Goal: Information Seeking & Learning: Learn about a topic

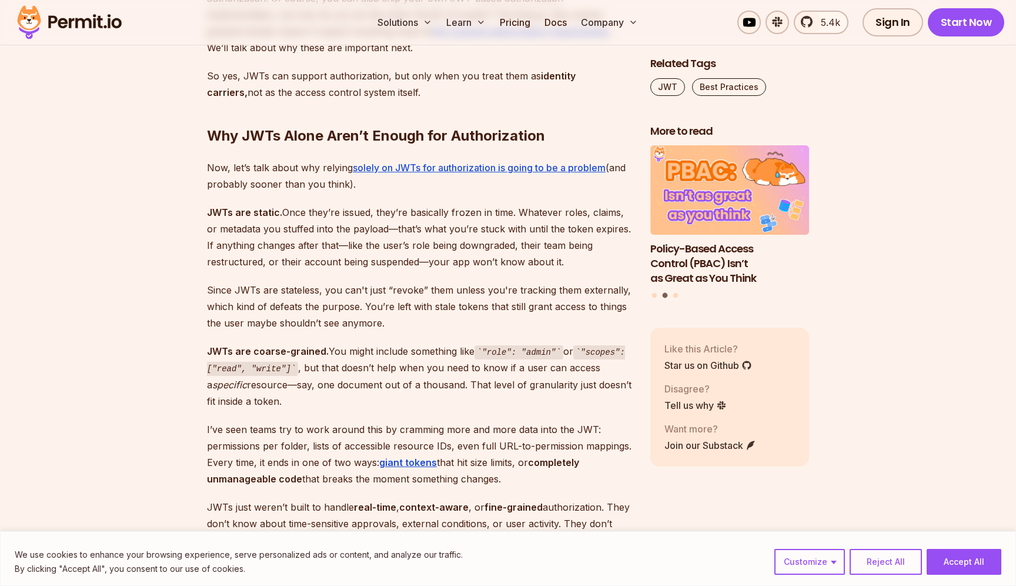
scroll to position [2120, 0]
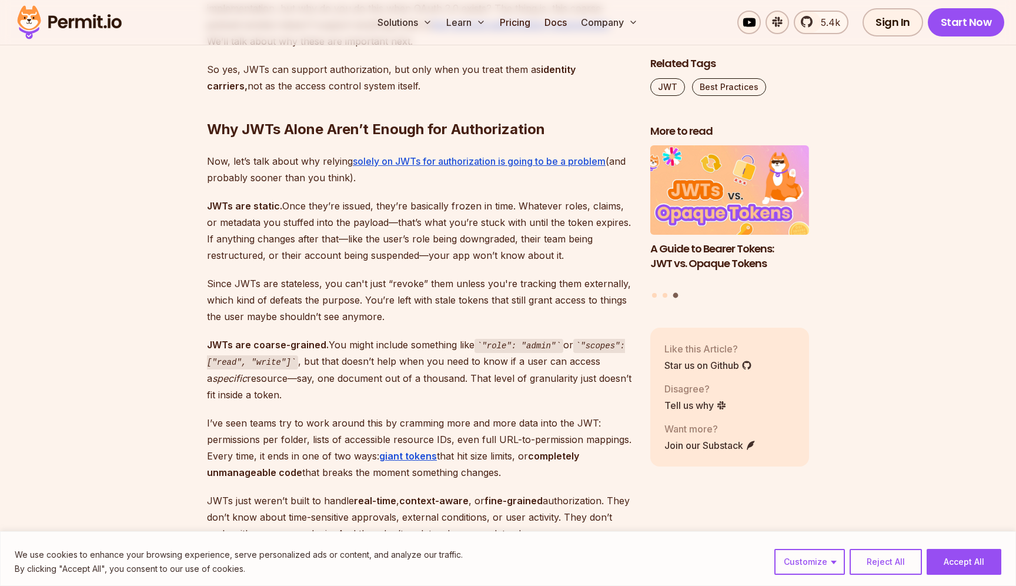
drag, startPoint x: 212, startPoint y: 158, endPoint x: 389, endPoint y: 158, distance: 176.5
click at [385, 158] on p "Now, let’s talk about why relying solely on JWTs for authorization is going to …" at bounding box center [419, 169] width 425 height 33
click at [389, 158] on p "Now, let’s talk about why relying solely on JWTs for authorization is going to …" at bounding box center [419, 169] width 425 height 33
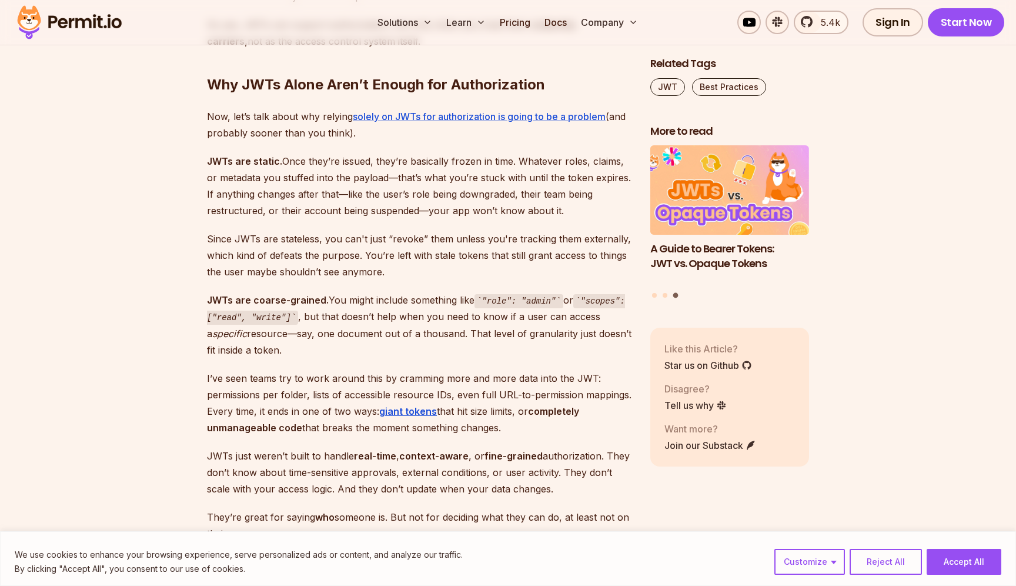
scroll to position [2176, 0]
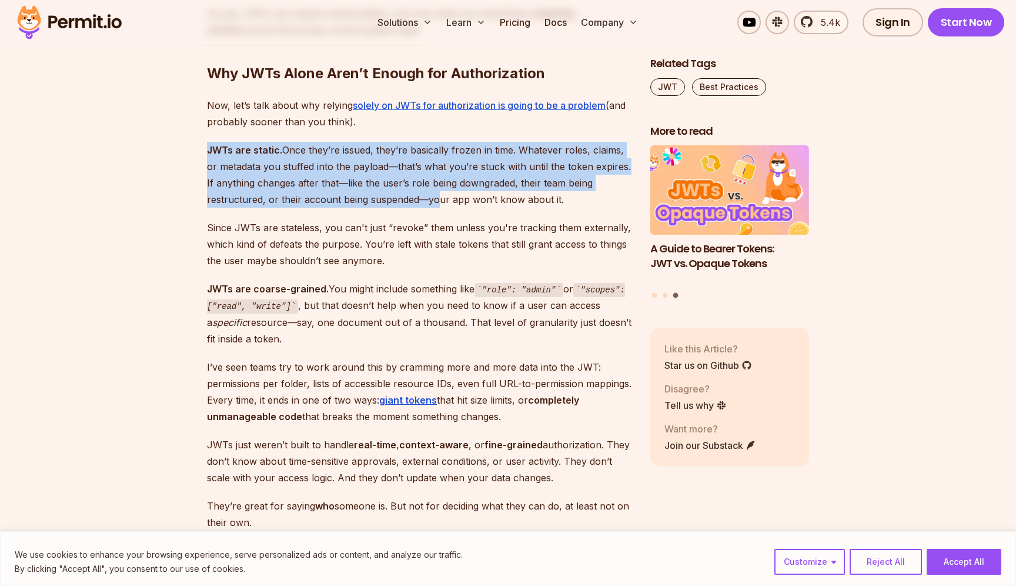
drag, startPoint x: 207, startPoint y: 132, endPoint x: 434, endPoint y: 188, distance: 233.7
click at [429, 188] on p "JWTs are static. Once they’re issued, they’re basically frozen in time. Whateve…" at bounding box center [419, 175] width 425 height 66
click at [434, 188] on p "JWTs are static. Once they’re issued, they’re basically frozen in time. Whateve…" at bounding box center [419, 175] width 425 height 66
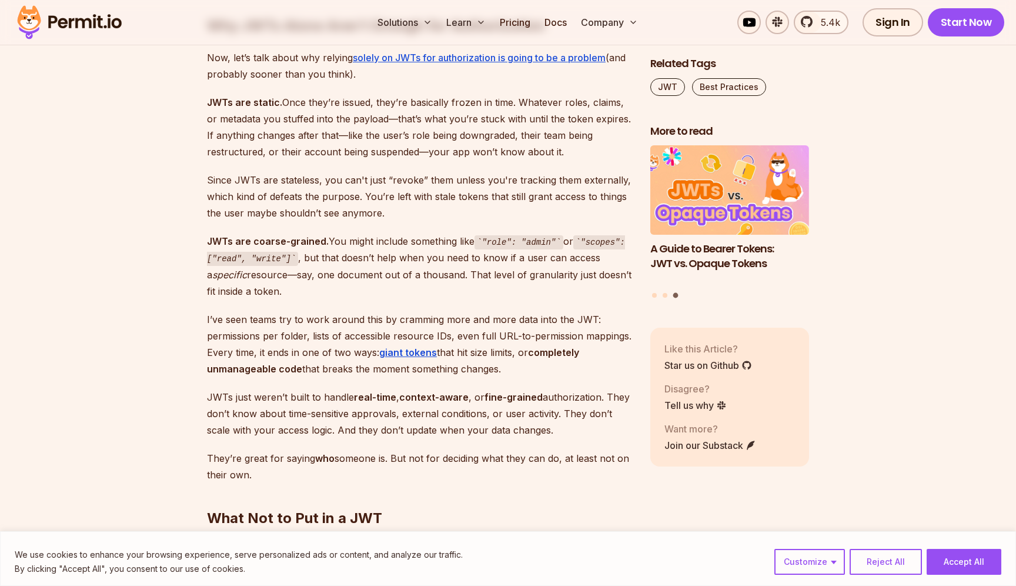
scroll to position [2248, 0]
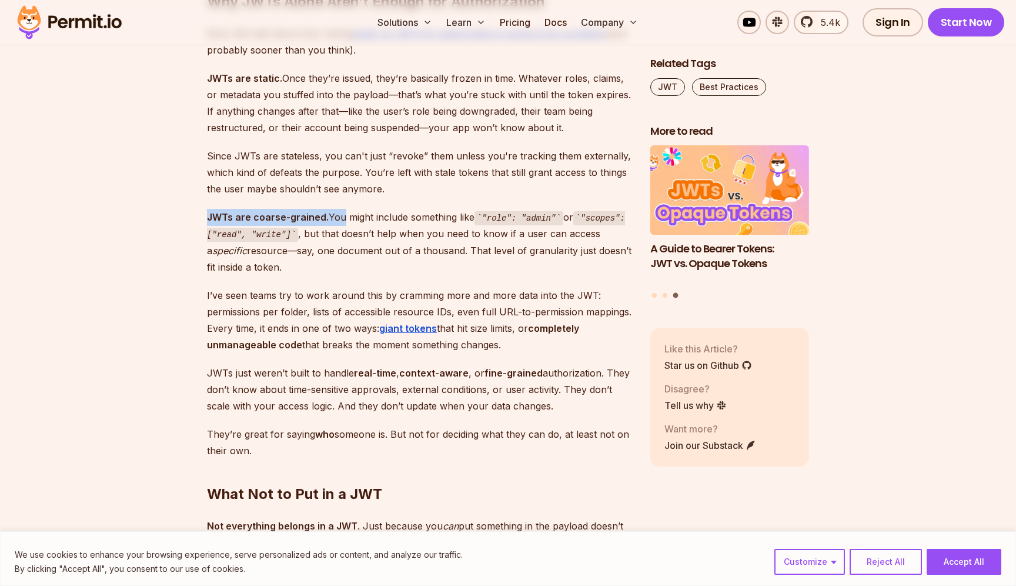
drag, startPoint x: 208, startPoint y: 201, endPoint x: 379, endPoint y: 201, distance: 170.6
click at [370, 209] on p "JWTs are coarse-grained. You might include something like "role": "admin" or "s…" at bounding box center [419, 242] width 425 height 66
click at [379, 209] on p "JWTs are coarse-grained. You might include something like "role": "admin" or "s…" at bounding box center [419, 242] width 425 height 66
click at [438, 252] on p "JWTs are coarse-grained. You might include something like "role": "admin" or "s…" at bounding box center [419, 242] width 425 height 66
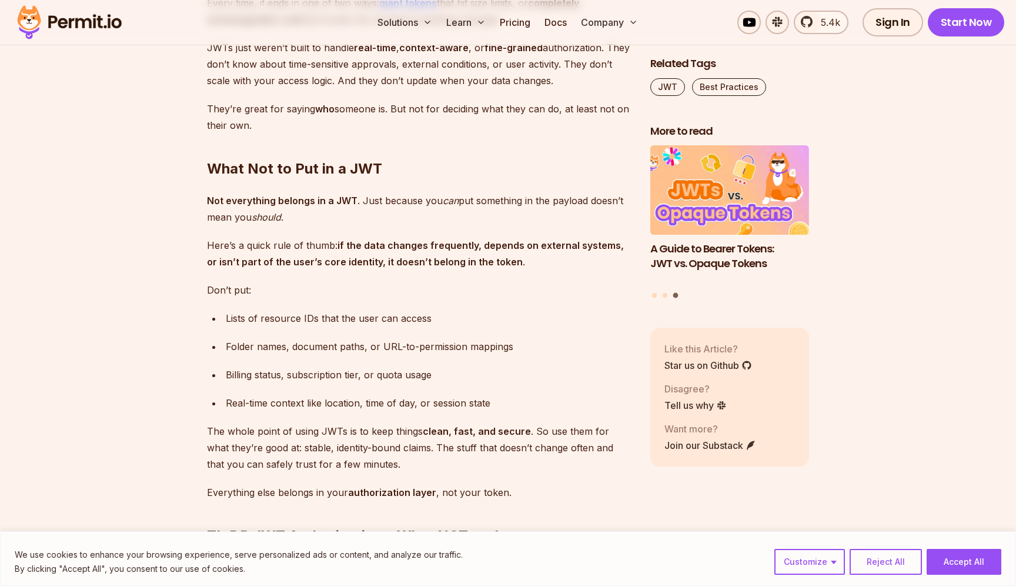
scroll to position [2576, 0]
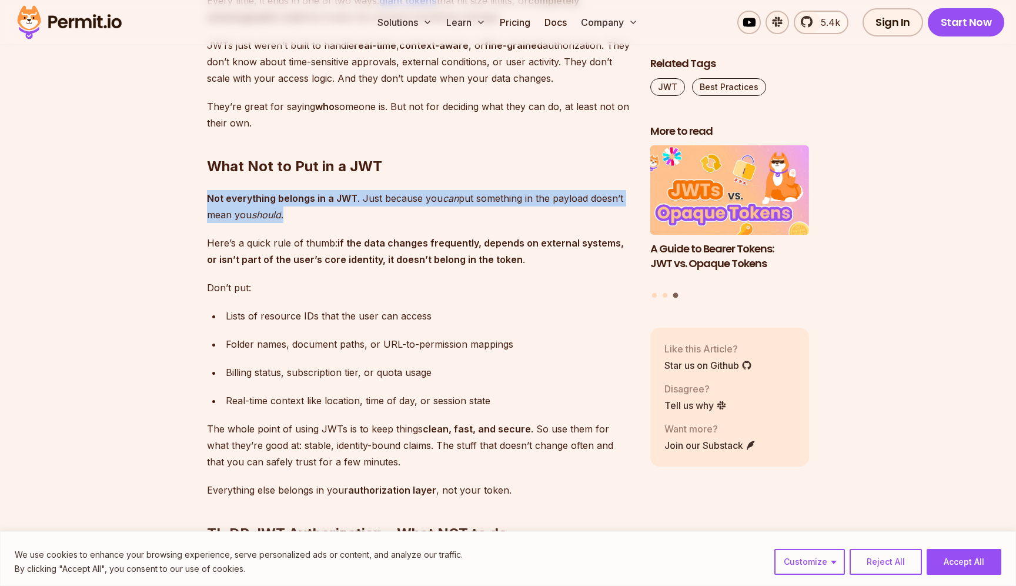
drag, startPoint x: 207, startPoint y: 181, endPoint x: 422, endPoint y: 189, distance: 215.4
click at [422, 190] on p "Not everything belongs in a JWT . Just because you can put something in the pay…" at bounding box center [419, 206] width 425 height 33
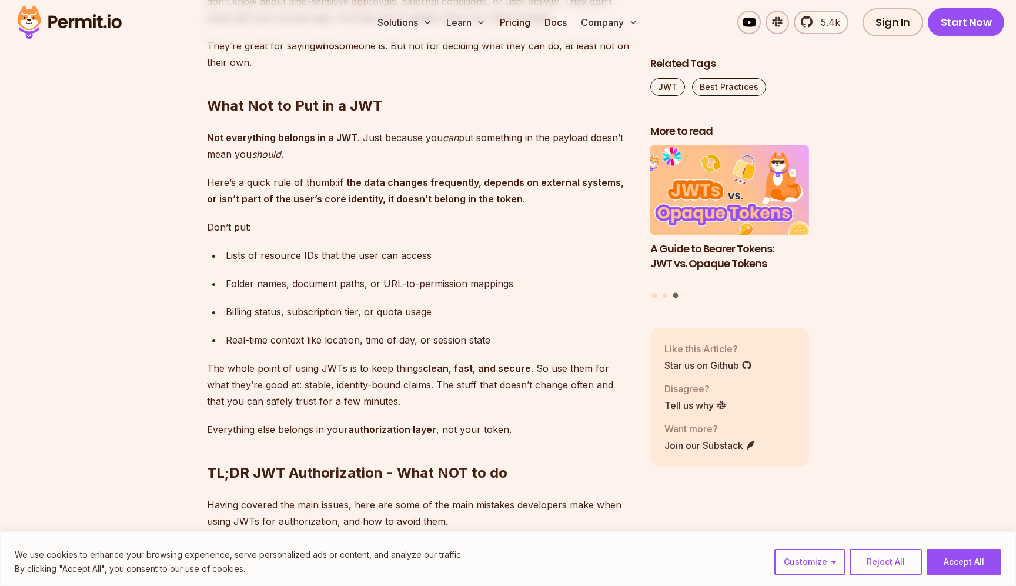
scroll to position [2649, 0]
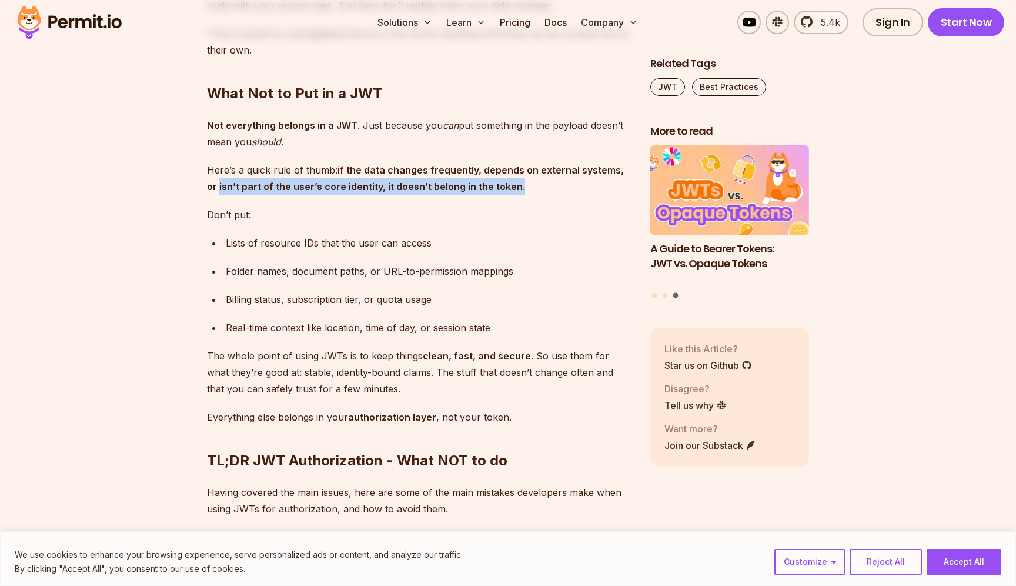
drag, startPoint x: 207, startPoint y: 168, endPoint x: 538, endPoint y: 168, distance: 331.2
click at [532, 168] on p "Here’s a quick rule of thumb: if the data changes frequently, depends on extern…" at bounding box center [419, 178] width 425 height 33
click at [538, 168] on p "Here’s a quick rule of thumb: if the data changes frequently, depends on extern…" at bounding box center [419, 178] width 425 height 33
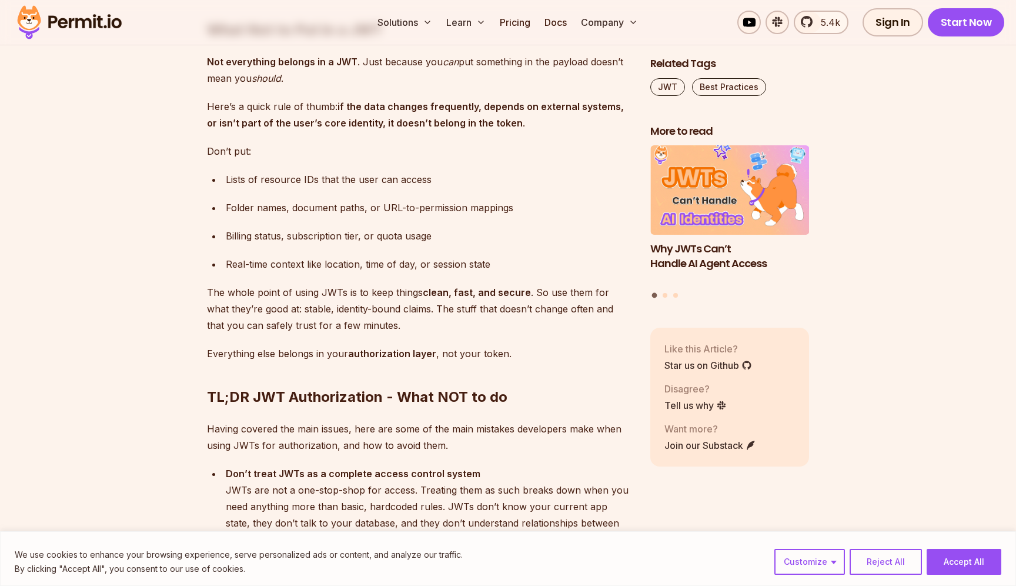
scroll to position [2718, 0]
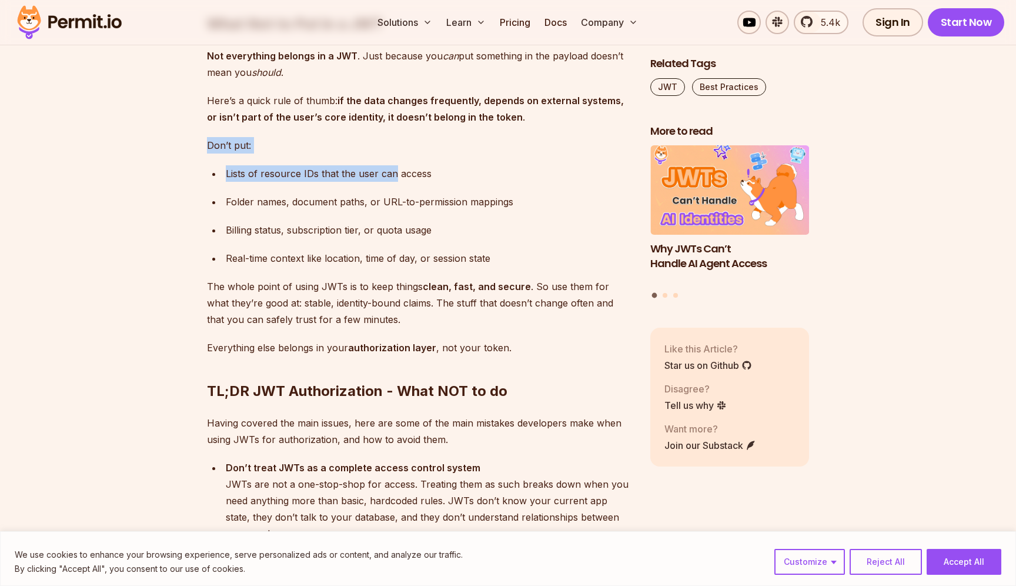
drag, startPoint x: 209, startPoint y: 124, endPoint x: 462, endPoint y: 128, distance: 253.0
click at [443, 136] on div "JSON Web Tokens —better known as JWTs—are one of the backbones of application s…" at bounding box center [419, 155] width 425 height 4234
click at [434, 165] on div "Lists of resource IDs that the user can access" at bounding box center [429, 173] width 406 height 16
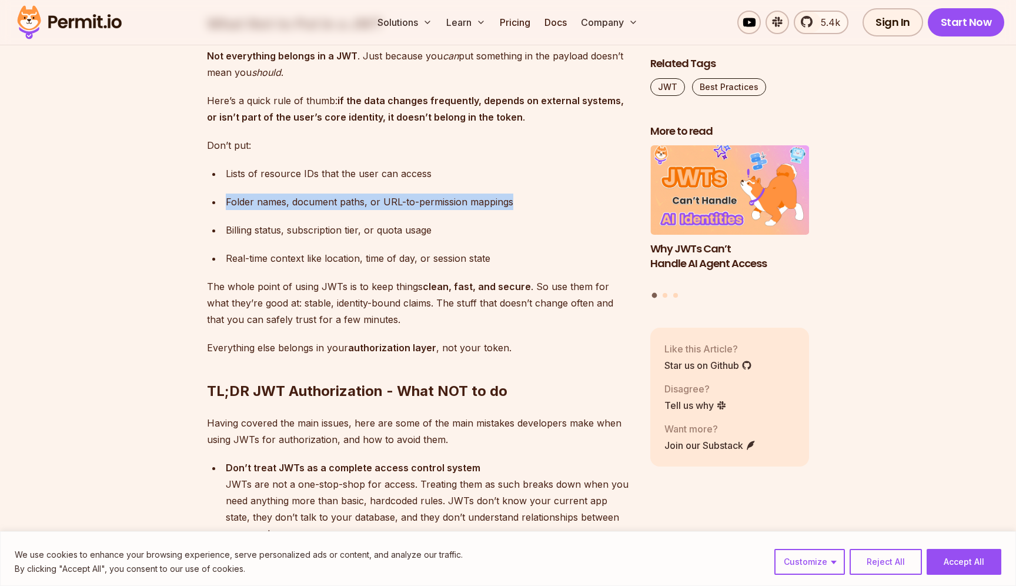
drag, startPoint x: 228, startPoint y: 183, endPoint x: 586, endPoint y: 183, distance: 358.2
click at [574, 194] on div "Folder names, document paths, or URL-to-permission mappings" at bounding box center [429, 202] width 406 height 16
click at [586, 194] on div "Folder names, document paths, or URL-to-permission mappings" at bounding box center [429, 202] width 406 height 16
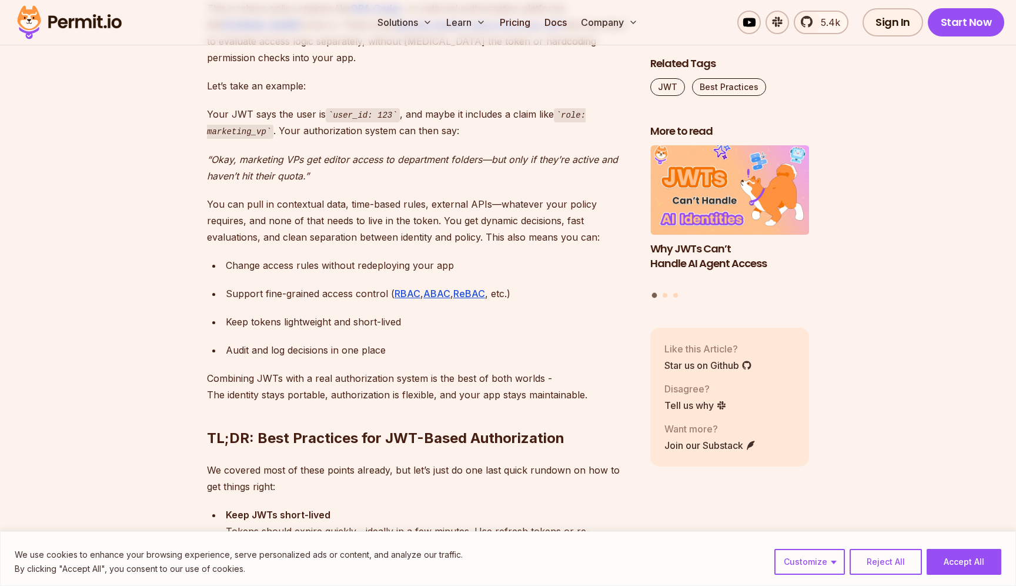
scroll to position [3740, 0]
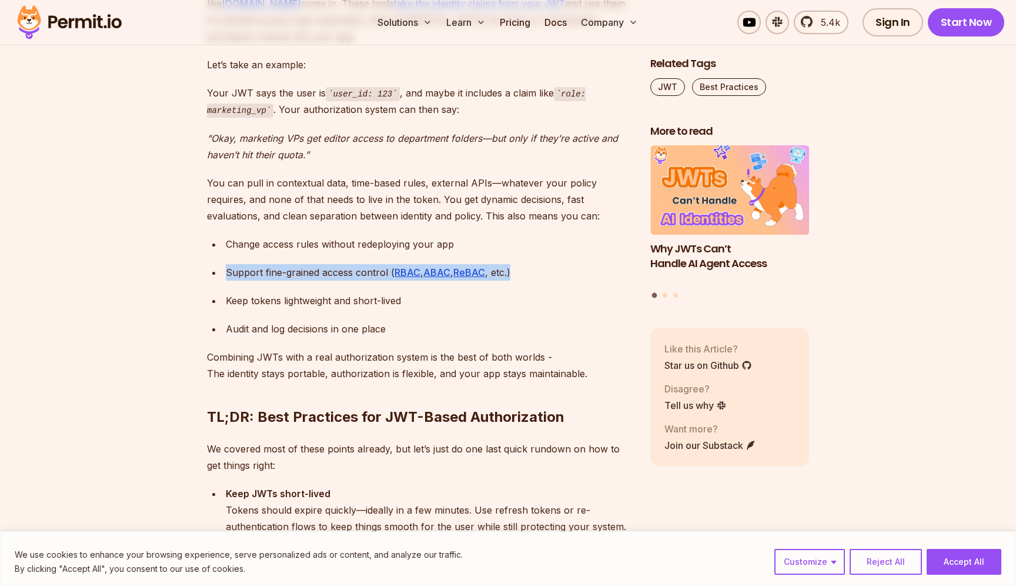
drag, startPoint x: 228, startPoint y: 237, endPoint x: 601, endPoint y: 252, distance: 373.2
click at [588, 250] on ul "Change access rules without redeploying your app Support fine-grained access co…" at bounding box center [419, 286] width 425 height 101
click at [601, 252] on ul "Change access rules without redeploying your app Support fine-grained access co…" at bounding box center [419, 286] width 425 height 101
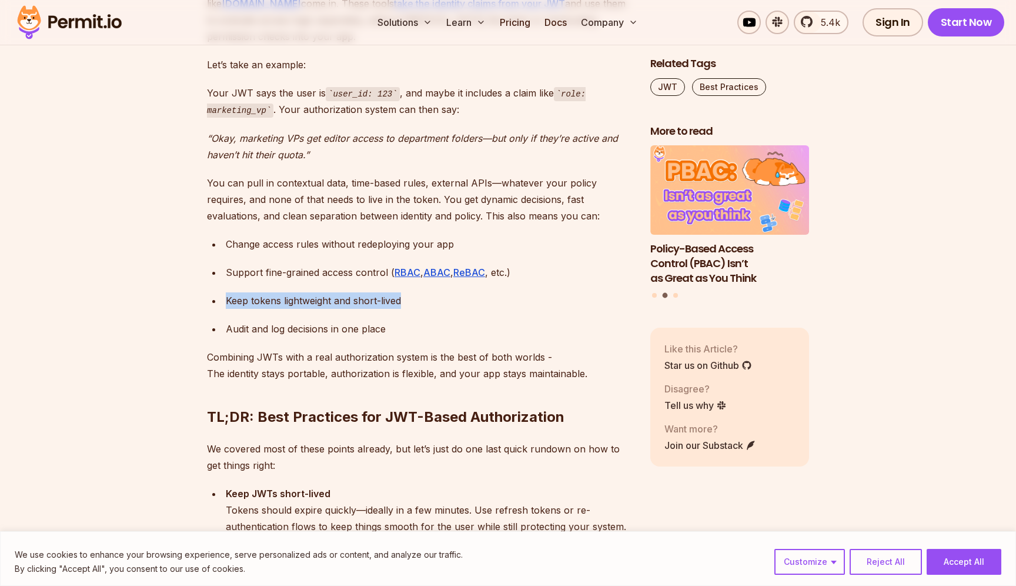
drag, startPoint x: 224, startPoint y: 268, endPoint x: 471, endPoint y: 268, distance: 247.0
click at [468, 292] on li "Keep tokens lightweight and short-lived" at bounding box center [426, 300] width 409 height 16
click at [471, 292] on div "Keep tokens lightweight and short-lived" at bounding box center [429, 300] width 406 height 16
drag, startPoint x: 228, startPoint y: 294, endPoint x: 429, endPoint y: 294, distance: 201.2
click at [428, 321] on div "Audit and log decisions in one place" at bounding box center [429, 329] width 406 height 16
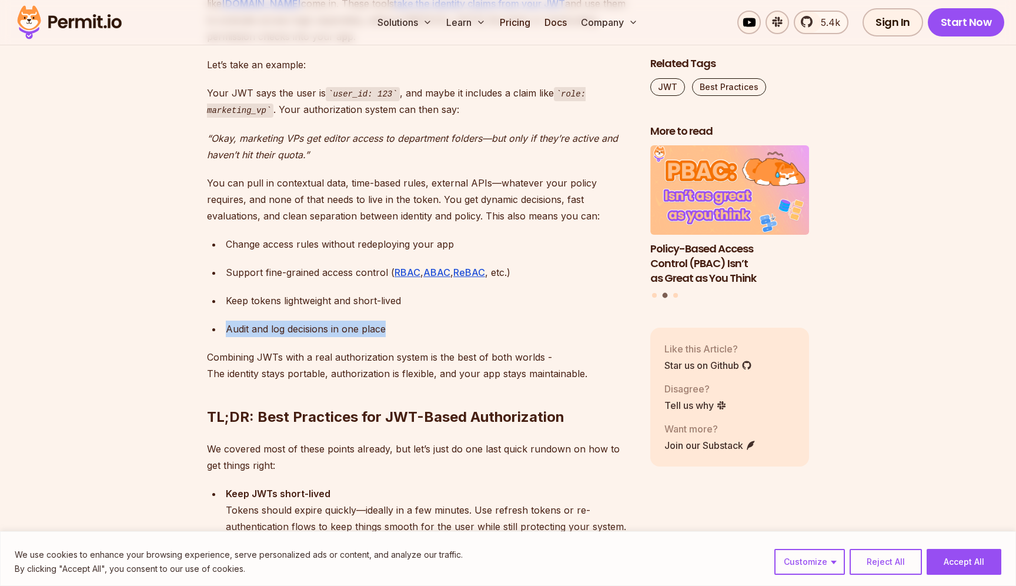
click at [429, 321] on div "Audit and log decisions in one place" at bounding box center [429, 329] width 406 height 16
click at [435, 266] on link "ABAC" at bounding box center [437, 272] width 27 height 12
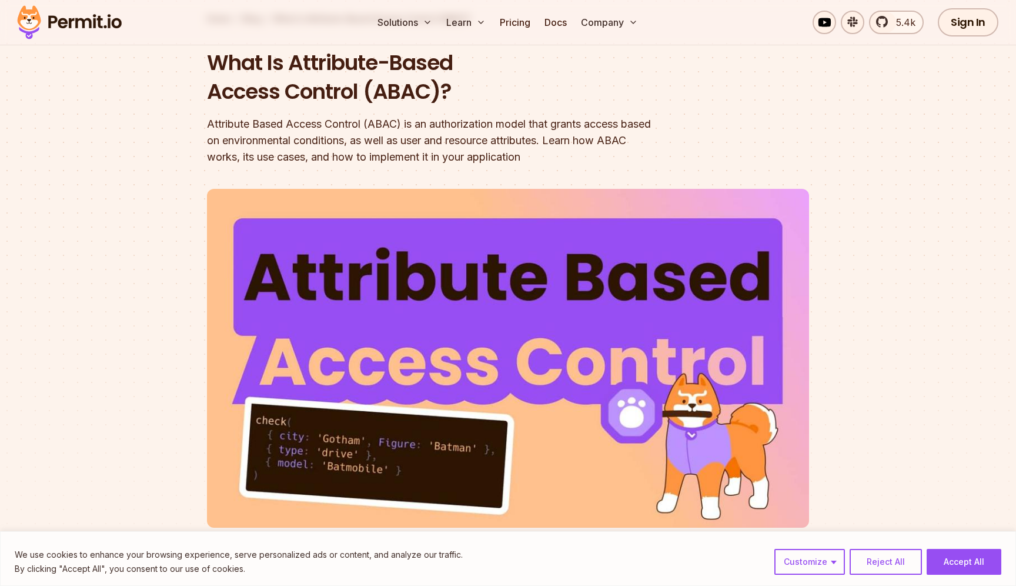
scroll to position [94, 0]
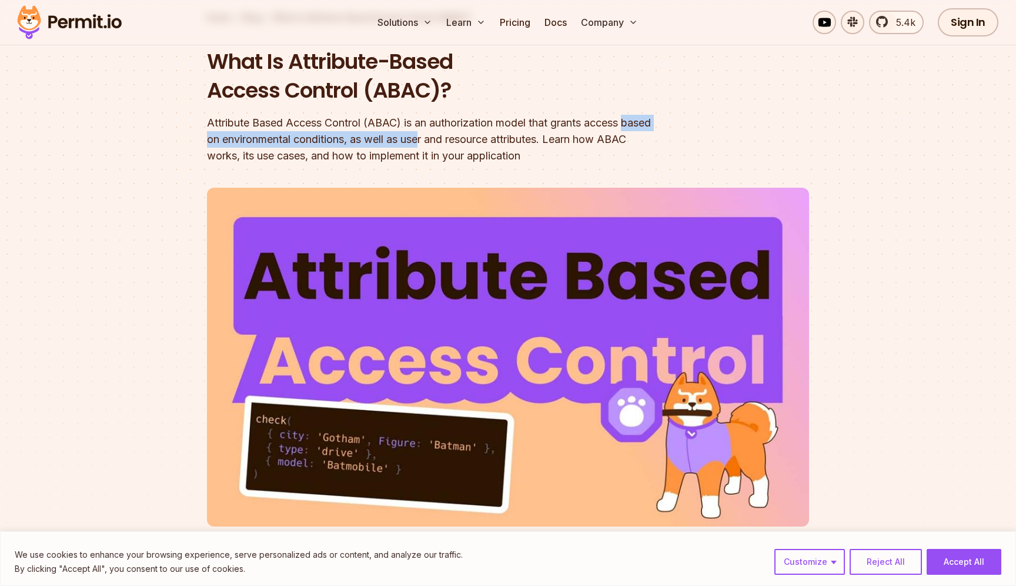
drag, startPoint x: 203, startPoint y: 143, endPoint x: 455, endPoint y: 143, distance: 251.8
click at [455, 143] on section "Home / Blog / What Is Attribute-Based Access Control (ABAC)? What Is Attribute-…" at bounding box center [508, 276] width 1016 height 681
click at [549, 161] on div "Attribute Based Access Control (ABAC) is an authorization model that grants acc…" at bounding box center [433, 139] width 452 height 49
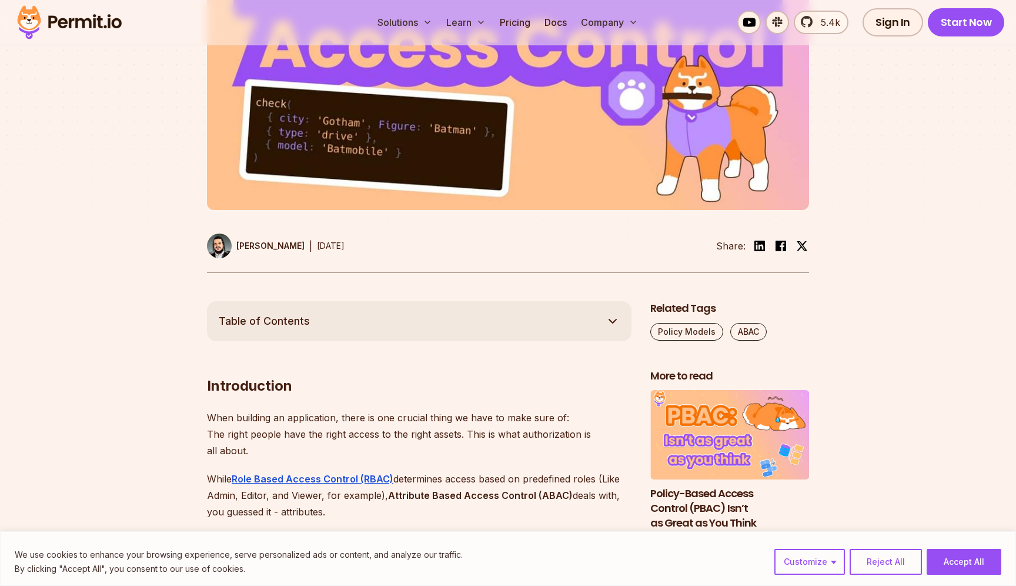
scroll to position [408, 0]
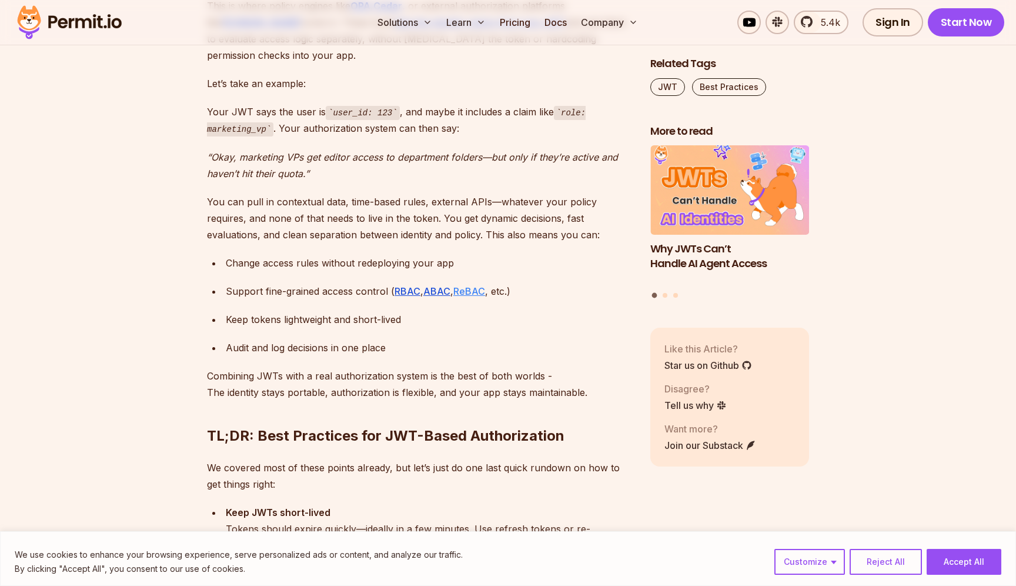
click at [468, 285] on link "ReBAC" at bounding box center [470, 291] width 32 height 12
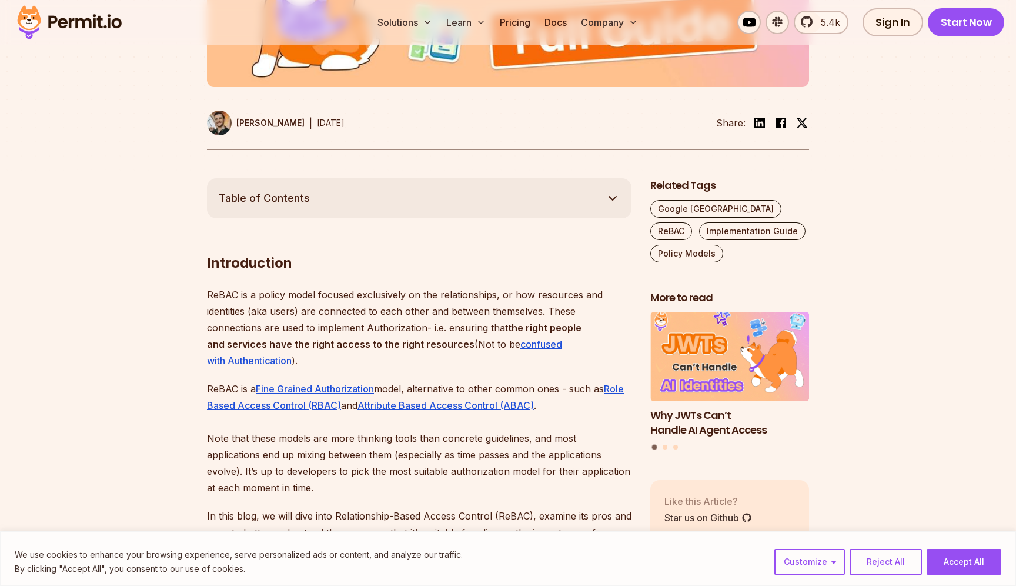
scroll to position [532, 0]
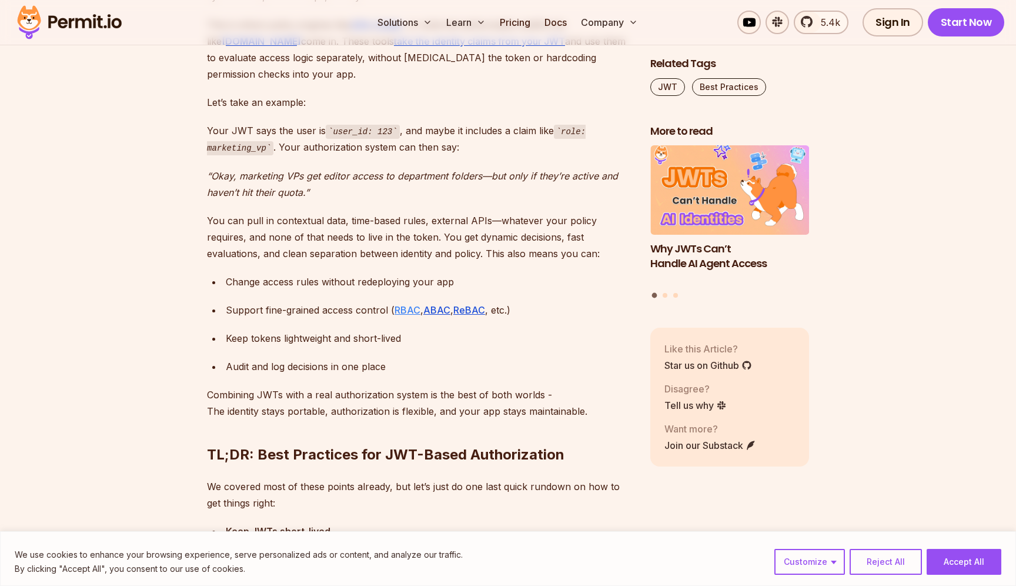
click at [405, 304] on link "RBAC" at bounding box center [408, 310] width 26 height 12
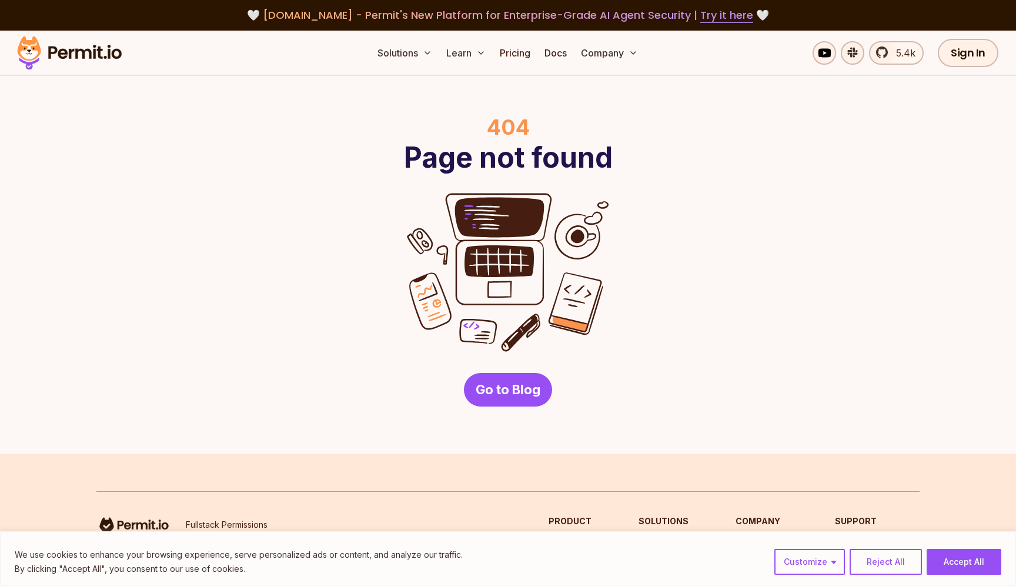
scroll to position [16, 0]
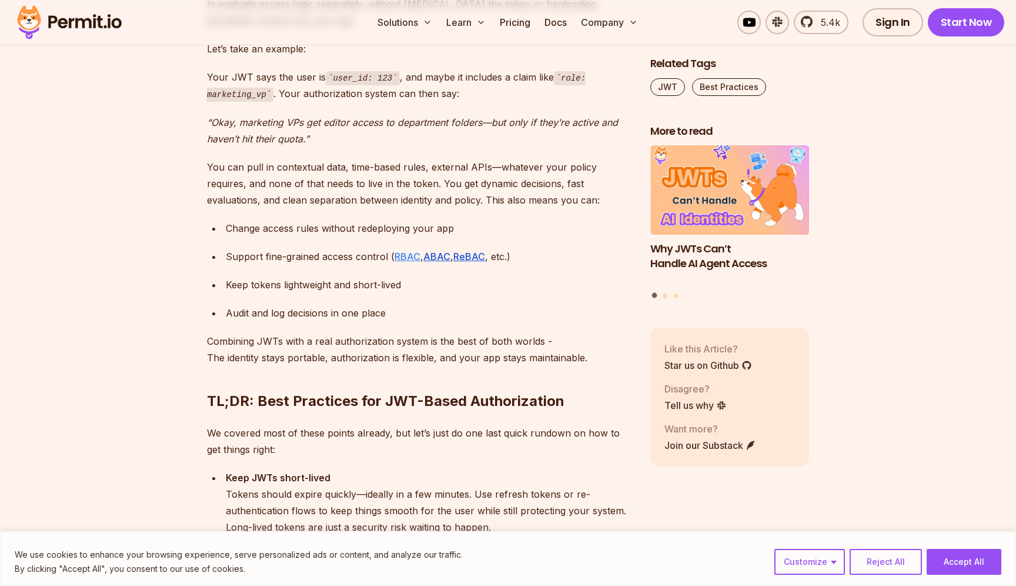
scroll to position [3790, 0]
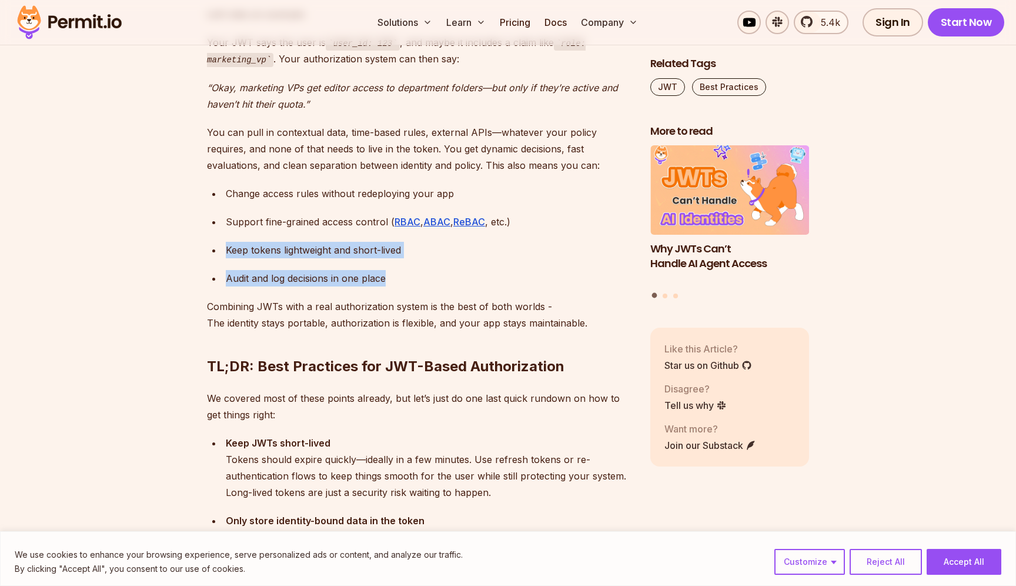
drag, startPoint x: 226, startPoint y: 212, endPoint x: 425, endPoint y: 241, distance: 200.9
click at [424, 240] on ul "Change access rules without redeploying your app Support fine-grained access co…" at bounding box center [419, 235] width 425 height 101
click at [425, 270] on div "Audit and log decisions in one place" at bounding box center [429, 278] width 406 height 16
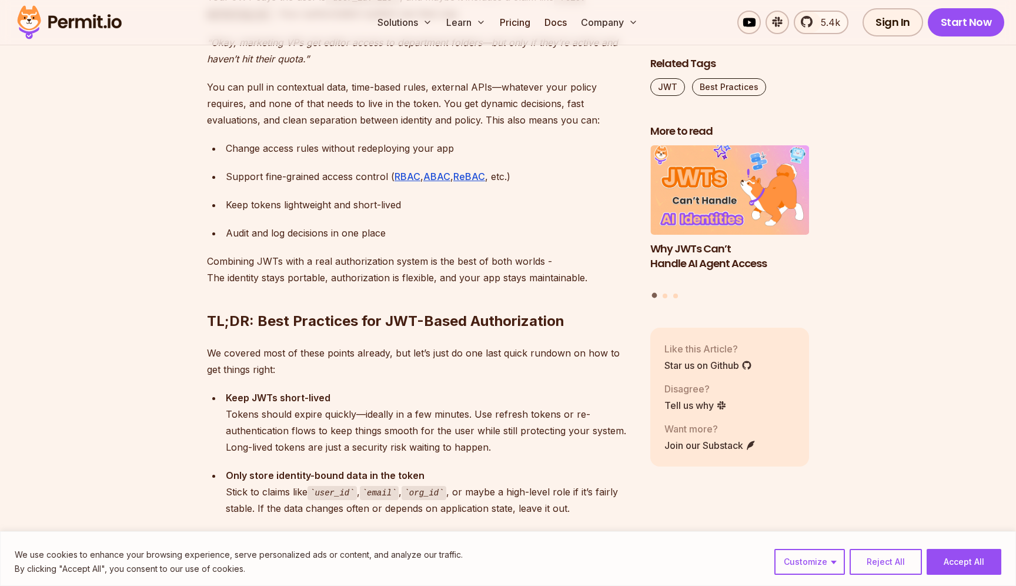
scroll to position [3845, 0]
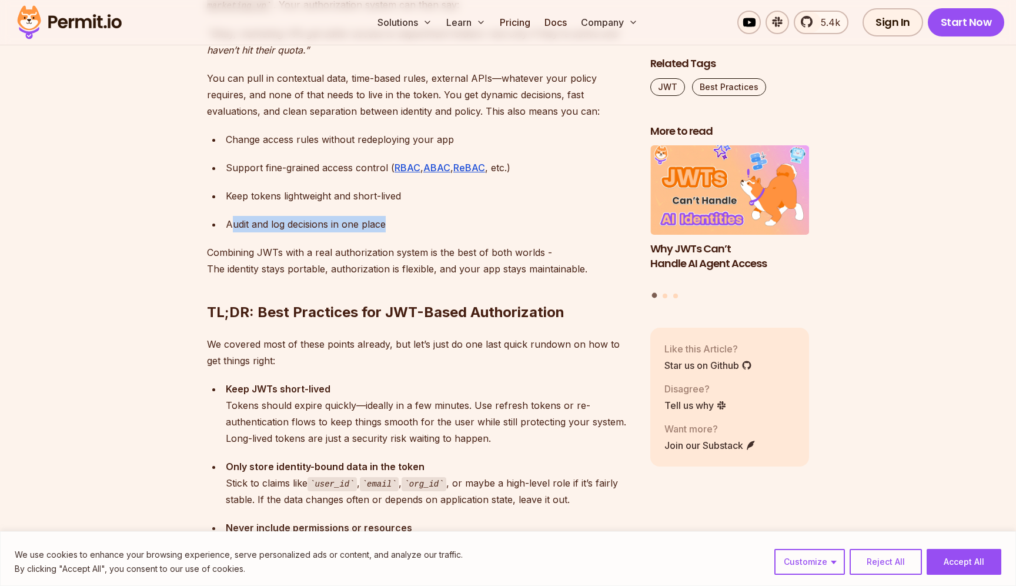
drag, startPoint x: 235, startPoint y: 192, endPoint x: 452, endPoint y: 192, distance: 217.6
click at [451, 216] on div "Audit and log decisions in one place" at bounding box center [429, 224] width 406 height 16
click at [452, 216] on div "Audit and log decisions in one place" at bounding box center [429, 224] width 406 height 16
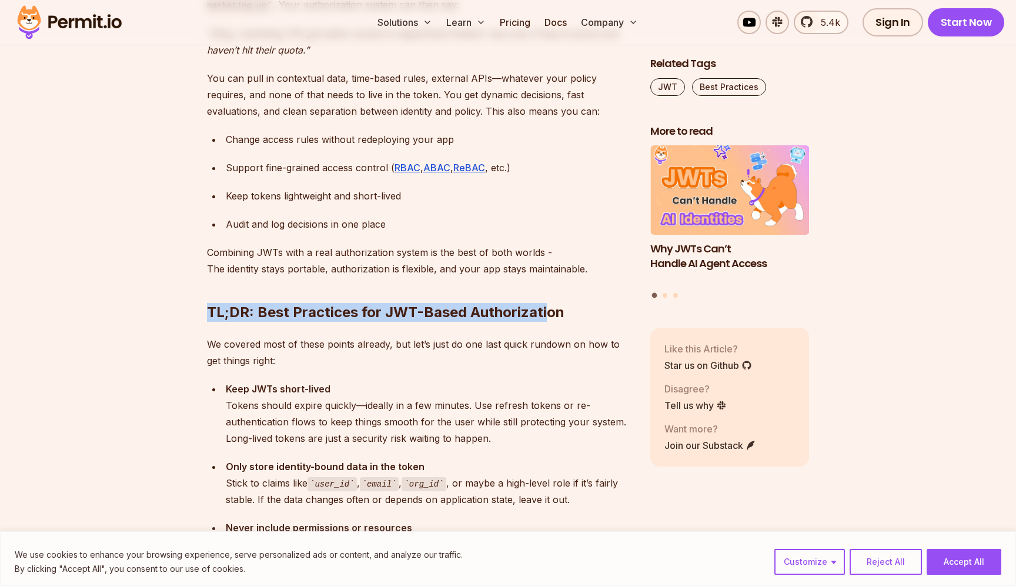
drag, startPoint x: 209, startPoint y: 277, endPoint x: 561, endPoint y: 277, distance: 351.7
click at [547, 277] on h2 "TL;DR: Best Practices for JWT-Based Authorization" at bounding box center [419, 289] width 425 height 66
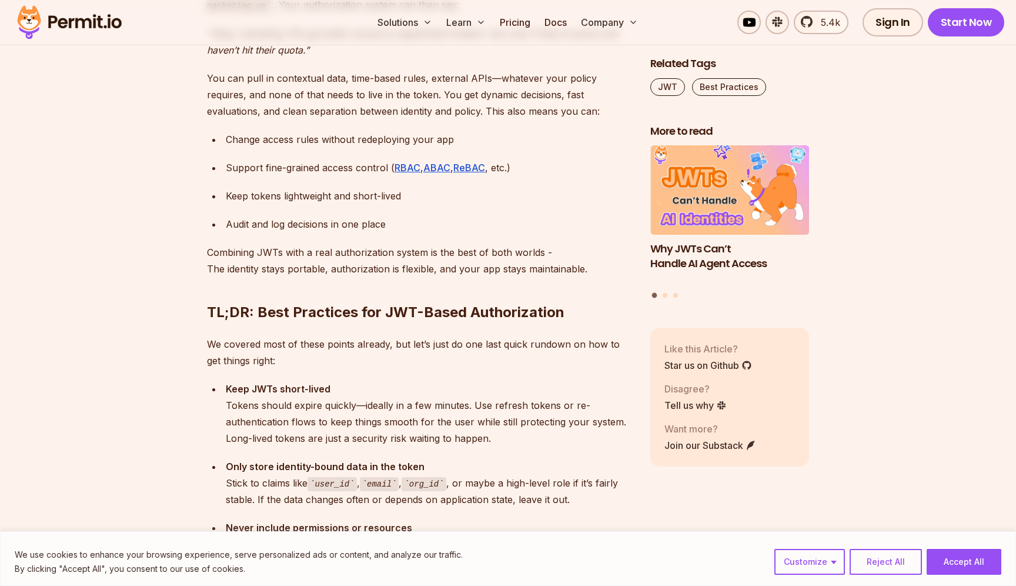
click at [561, 277] on h2 "TL;DR: Best Practices for JWT-Based Authorization" at bounding box center [419, 289] width 425 height 66
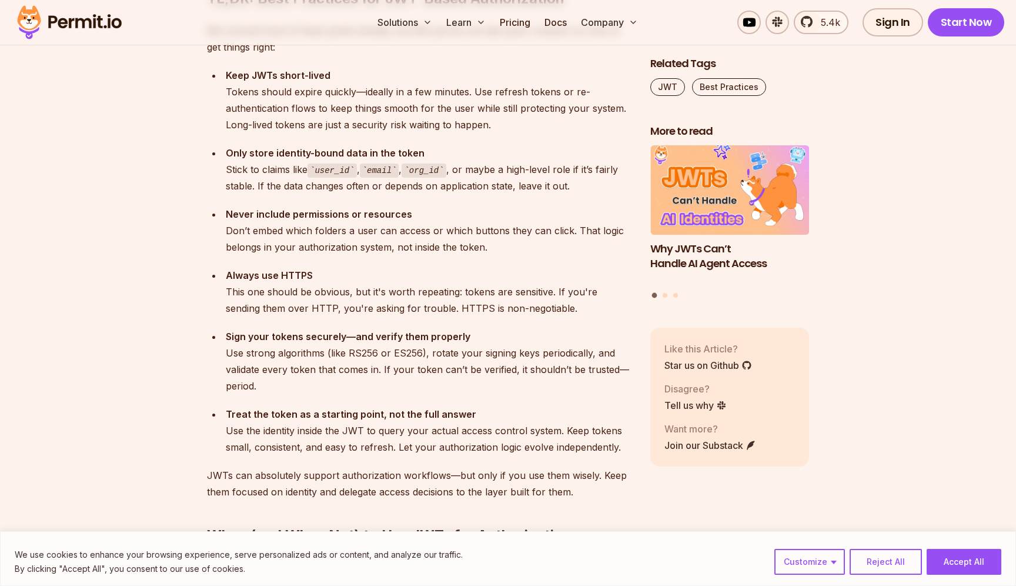
scroll to position [4159, 0]
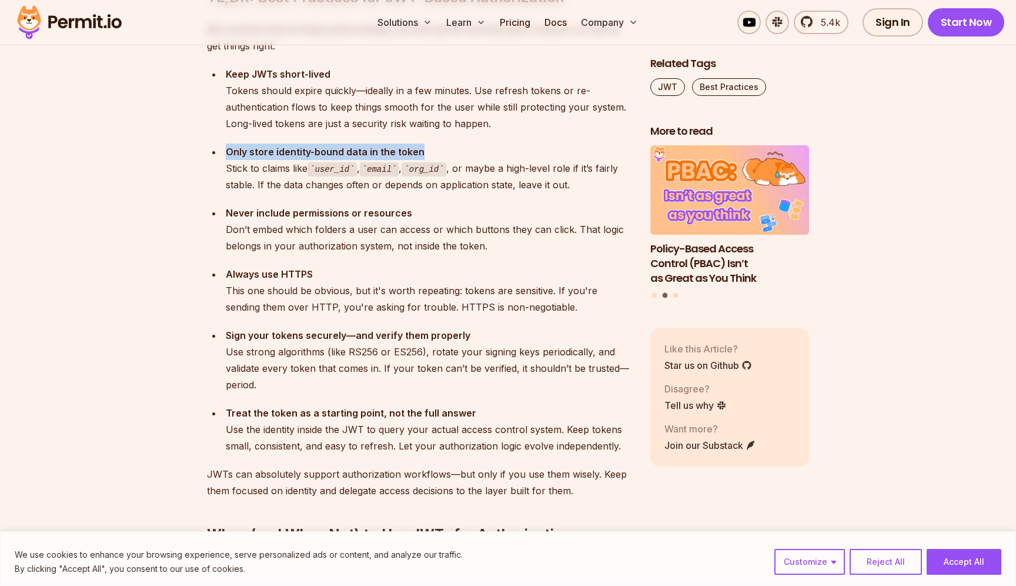
drag, startPoint x: 229, startPoint y: 118, endPoint x: 466, endPoint y: 118, distance: 237.0
click at [466, 144] on div "Only store identity-bound data in the token Stick to claims like user_id , emai…" at bounding box center [429, 169] width 406 height 50
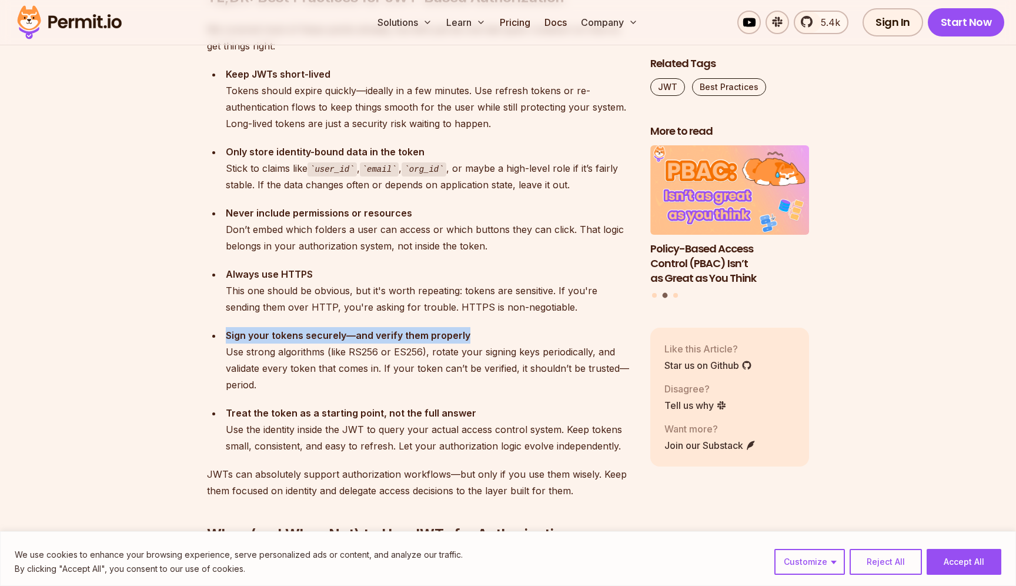
drag, startPoint x: 227, startPoint y: 299, endPoint x: 526, endPoint y: 297, distance: 298.8
click at [518, 327] on div "Sign your tokens securely—and verify them properly Use strong algorithms (like …" at bounding box center [429, 360] width 406 height 66
click at [526, 327] on div "Sign your tokens securely—and verify them properly Use strong algorithms (like …" at bounding box center [429, 360] width 406 height 66
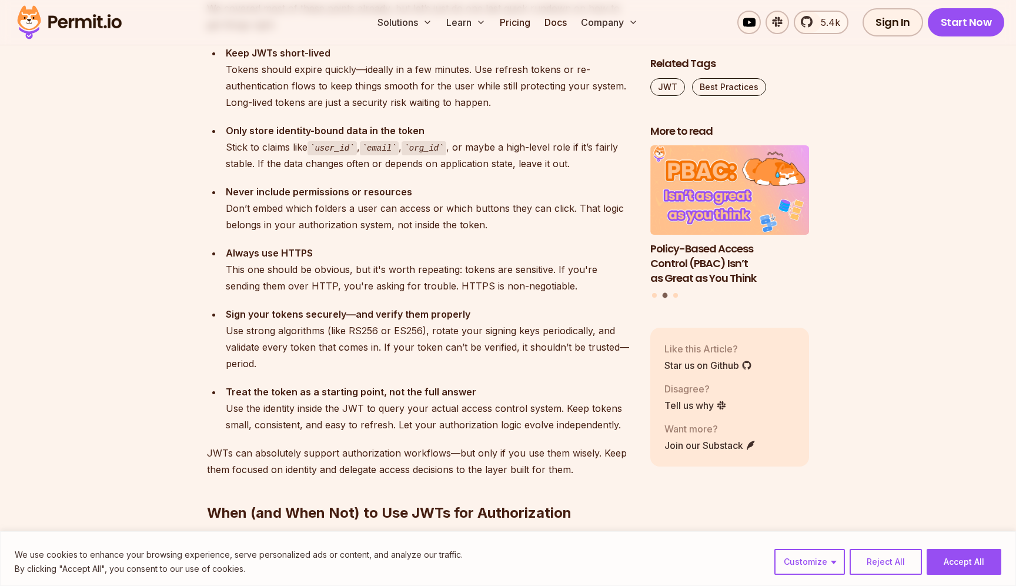
scroll to position [4181, 0]
drag, startPoint x: 228, startPoint y: 356, endPoint x: 454, endPoint y: 356, distance: 225.9
click at [452, 385] on strong "Treat the token as a starting point, not the full answer" at bounding box center [351, 391] width 251 height 12
click at [454, 385] on strong "Treat the token as a starting point, not the full answer" at bounding box center [351, 391] width 251 height 12
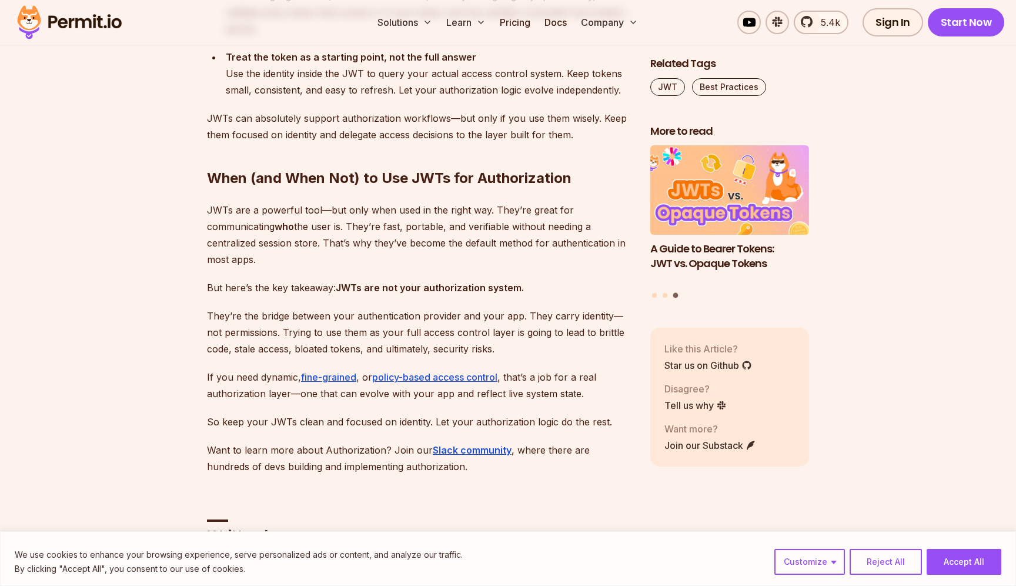
scroll to position [4516, 0]
